Goal: Information Seeking & Learning: Learn about a topic

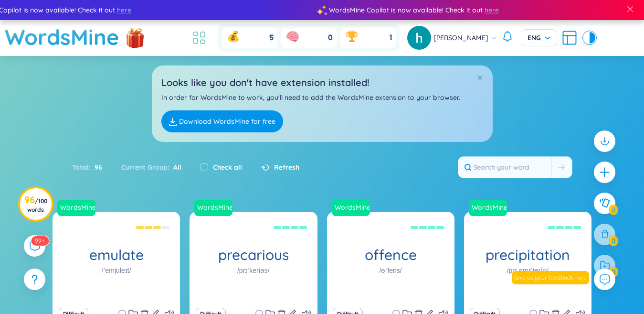
click at [208, 45] on icon at bounding box center [199, 37] width 17 height 17
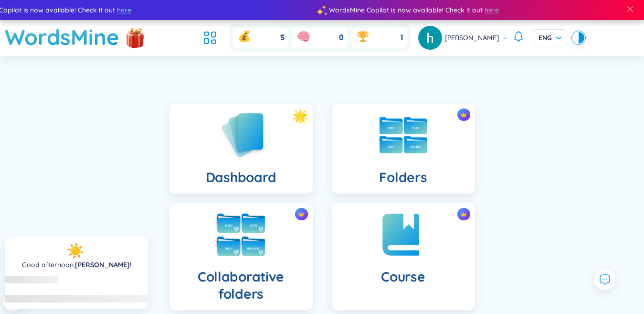
scroll to position [94, 0]
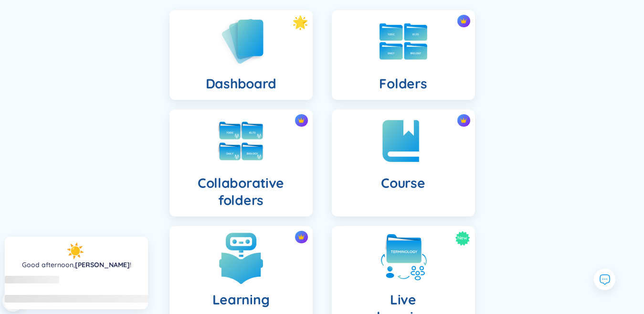
click at [265, 226] on div "Learning" at bounding box center [241, 279] width 143 height 107
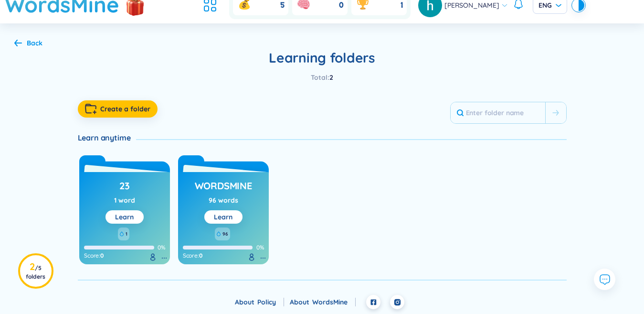
scroll to position [32, 0]
click at [226, 219] on link "Learn" at bounding box center [223, 217] width 19 height 9
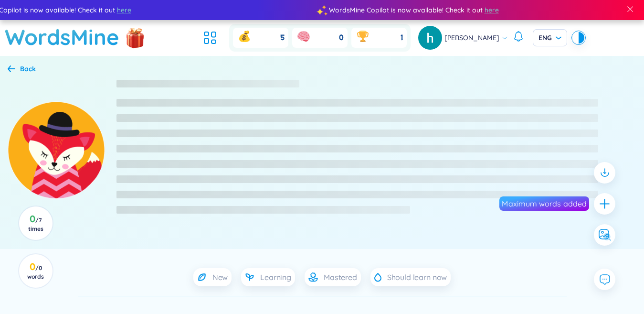
scroll to position [96, 0]
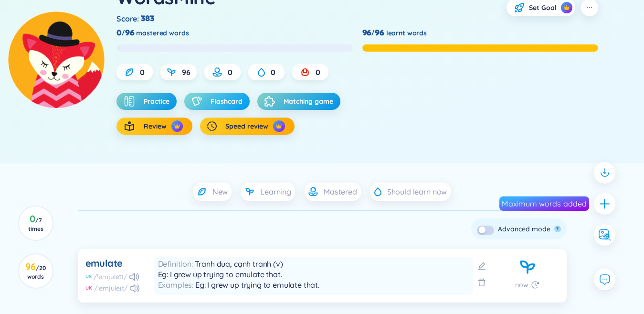
click at [233, 98] on span "Flashcard" at bounding box center [227, 102] width 32 height 10
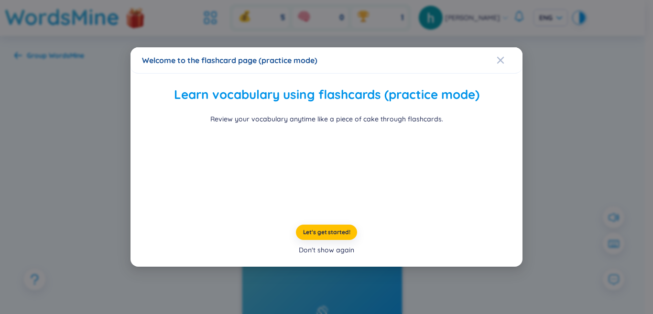
click at [339, 250] on div "Don't show again" at bounding box center [326, 250] width 55 height 11
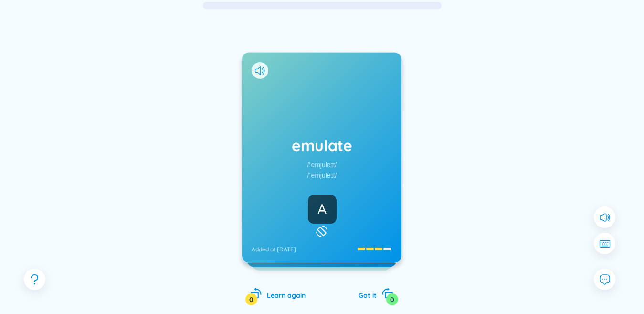
scroll to position [96, 0]
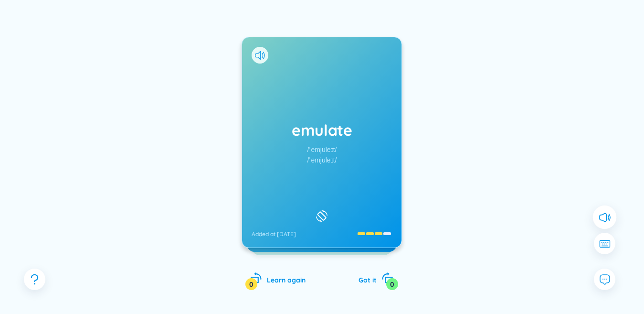
click at [611, 211] on icon at bounding box center [605, 217] width 12 height 12
click at [258, 55] on icon at bounding box center [260, 55] width 10 height 9
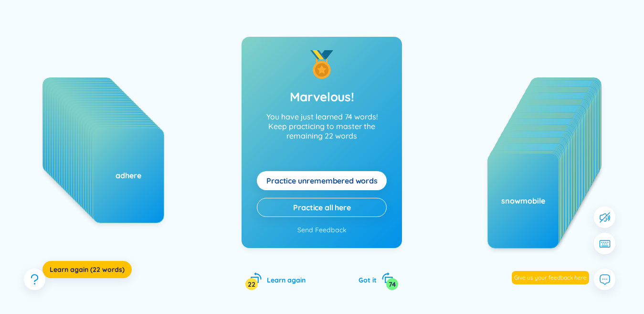
click at [318, 174] on button "Practice unremembered words" at bounding box center [322, 180] width 130 height 19
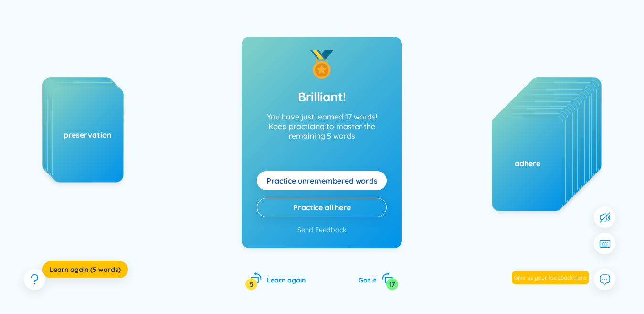
click at [337, 185] on span "Practice unremembered words" at bounding box center [322, 180] width 111 height 11
